Goal: Information Seeking & Learning: Learn about a topic

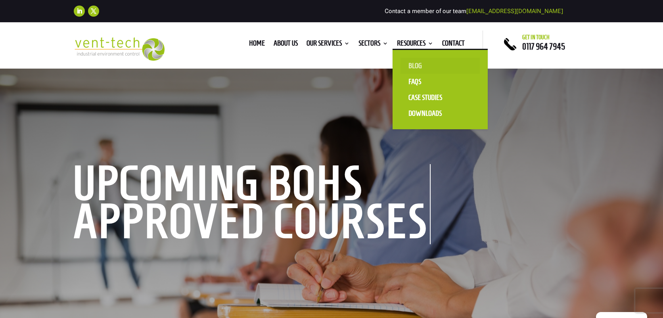
click at [415, 67] on link "Blog" at bounding box center [440, 66] width 79 height 16
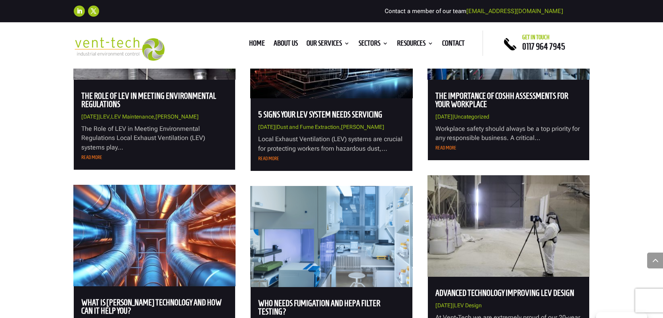
scroll to position [1078, 0]
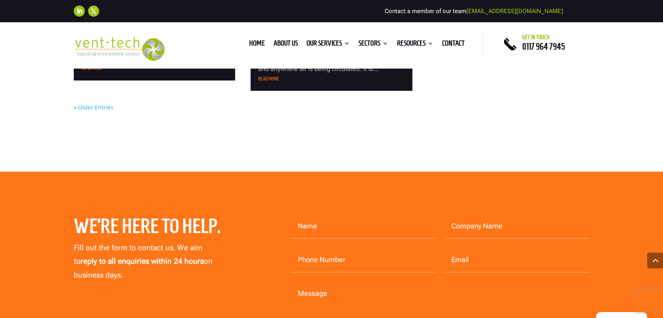
click at [90, 105] on link "« Older Entries" at bounding box center [94, 108] width 40 height 8
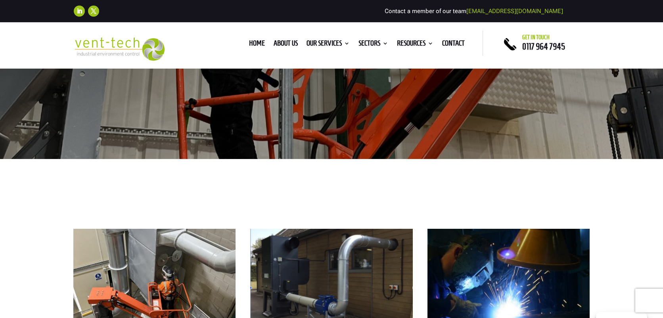
scroll to position [304, 0]
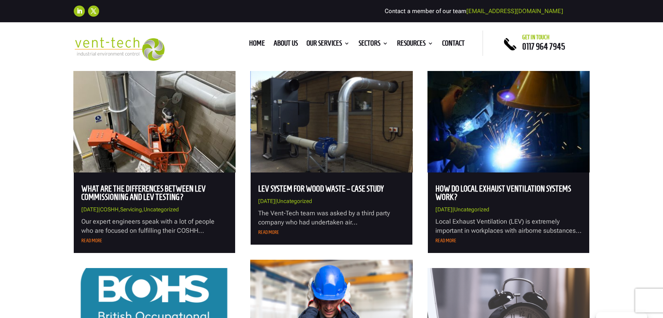
click at [137, 145] on img at bounding box center [154, 122] width 162 height 102
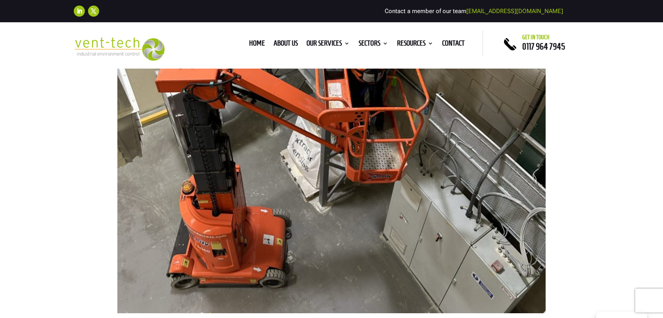
scroll to position [687, 0]
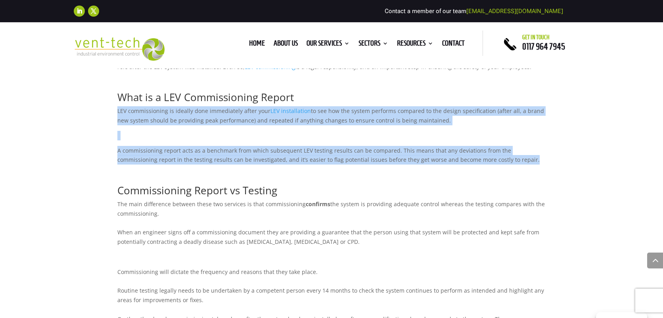
drag, startPoint x: 118, startPoint y: 110, endPoint x: 491, endPoint y: 158, distance: 376.0
copy div "LEV commissioning is ideally done immediately after your LEV installation to se…"
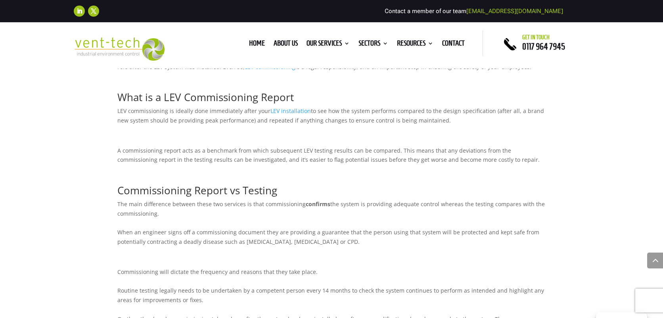
click at [165, 213] on p "The main difference between these two services is that commissioning confirms t…" at bounding box center [331, 226] width 428 height 53
drag, startPoint x: 163, startPoint y: 213, endPoint x: 117, endPoint y: 206, distance: 46.6
click at [117, 206] on div "What are the Differences Between LEV Commissioning and LEV Testing? by Chris Mo…" at bounding box center [331, 100] width 663 height 1574
copy p "The main difference between these two services is that commissioning confirms t…"
